Goal: Obtain resource: Obtain resource

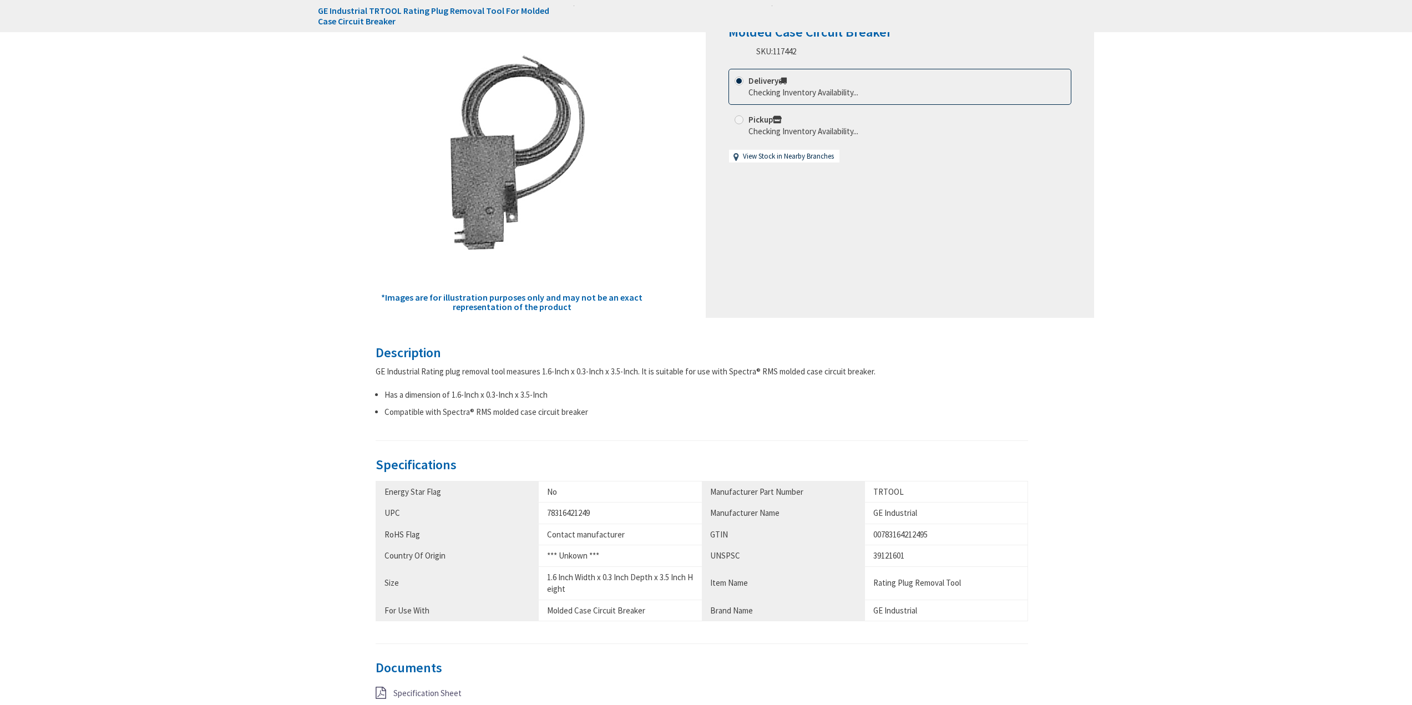
type input "[GEOGRAPHIC_DATA], [GEOGRAPHIC_DATA]"
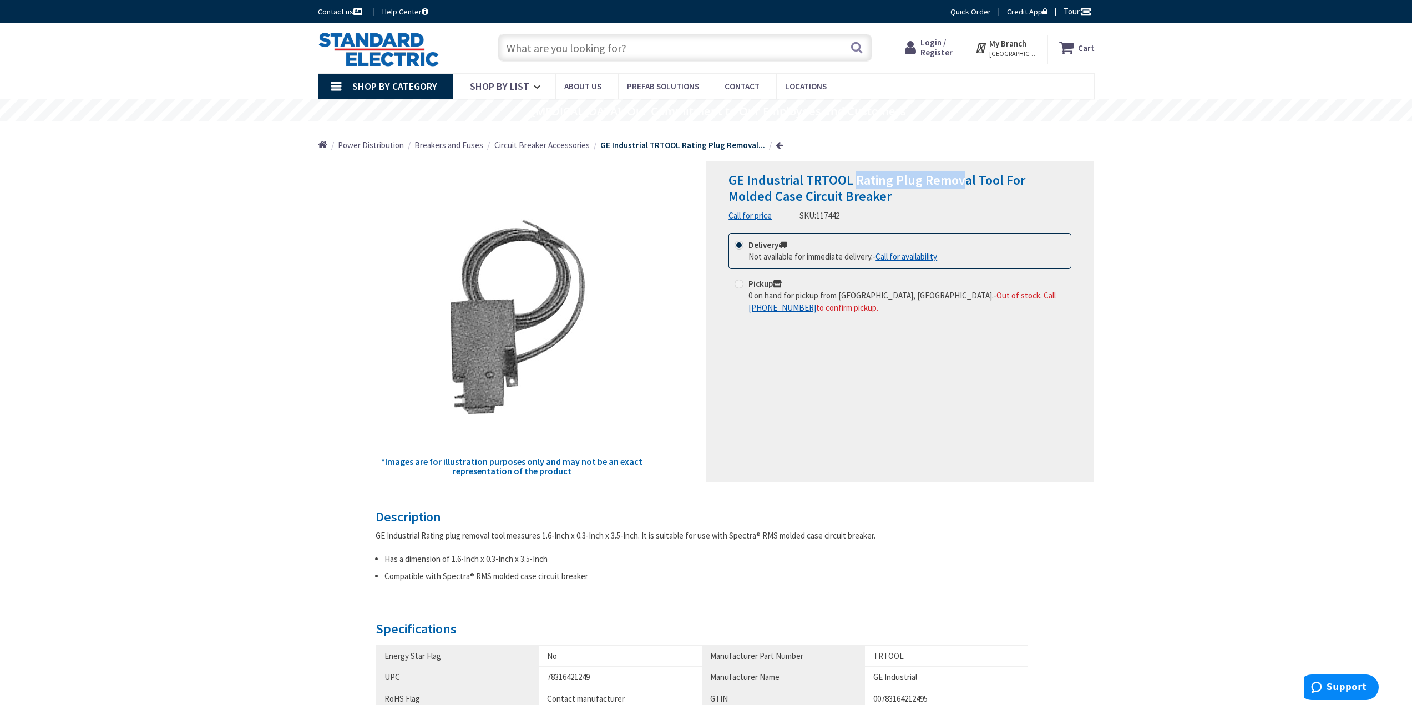
drag, startPoint x: 856, startPoint y: 181, endPoint x: 964, endPoint y: 177, distance: 107.7
click at [964, 177] on span "GE Industrial TRTOOL Rating Plug Removal Tool For Molded Case Circuit Breaker" at bounding box center [877, 187] width 297 height 33
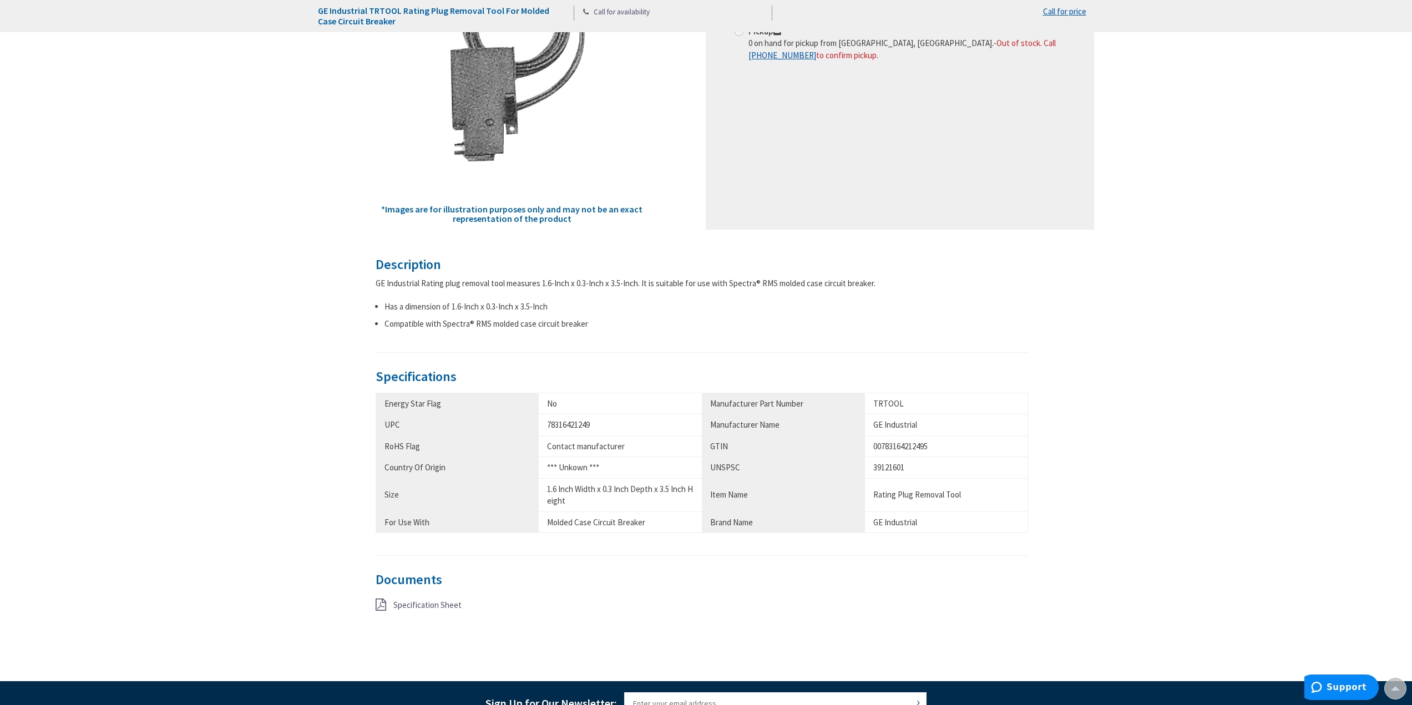
scroll to position [277, 0]
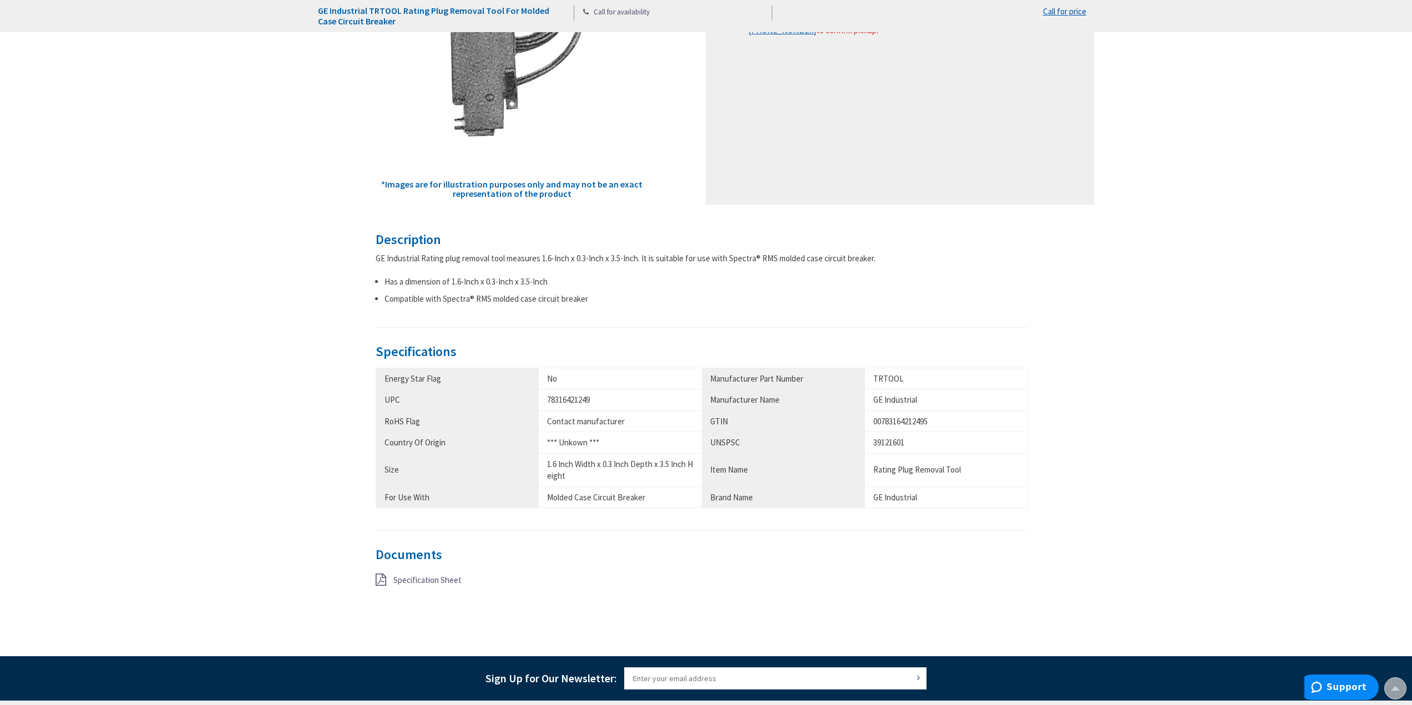
click at [423, 581] on span "Specification Sheet" at bounding box center [427, 580] width 68 height 11
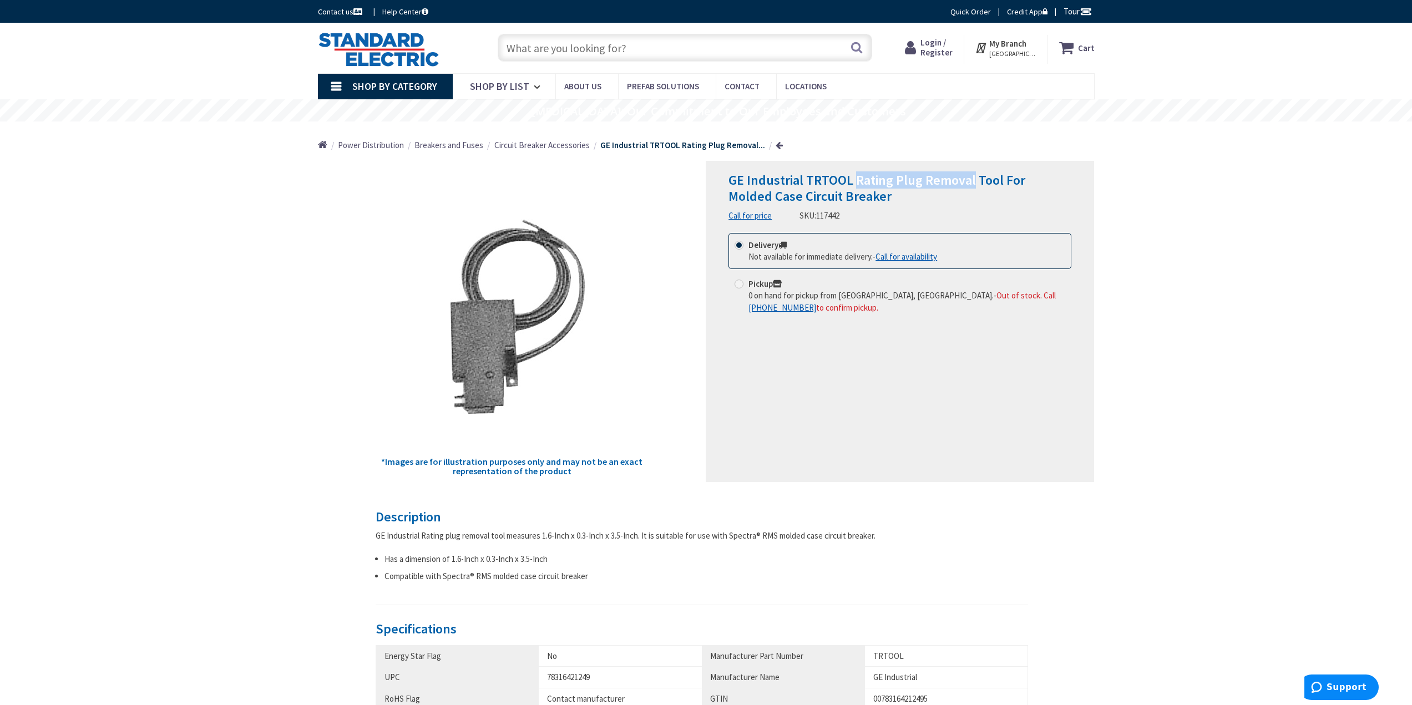
drag, startPoint x: 853, startPoint y: 183, endPoint x: 972, endPoint y: 179, distance: 119.4
click at [972, 179] on span "GE Industrial TRTOOL Rating Plug Removal Tool For Molded Case Circuit Breaker" at bounding box center [877, 187] width 297 height 33
